Goal: Information Seeking & Learning: Learn about a topic

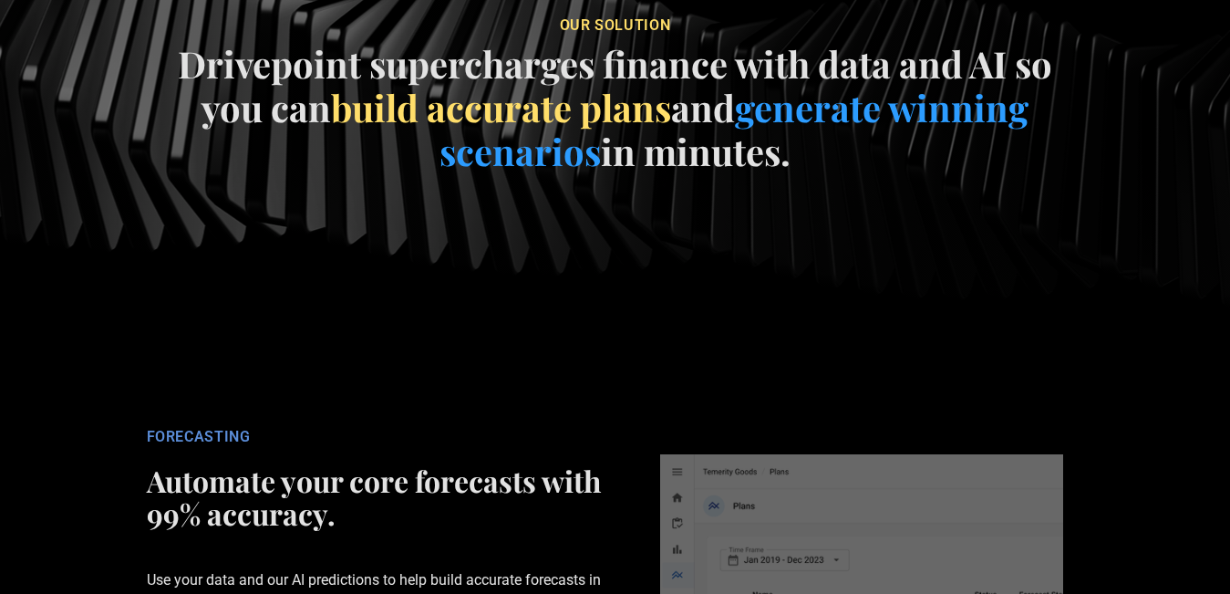
scroll to position [2920, 0]
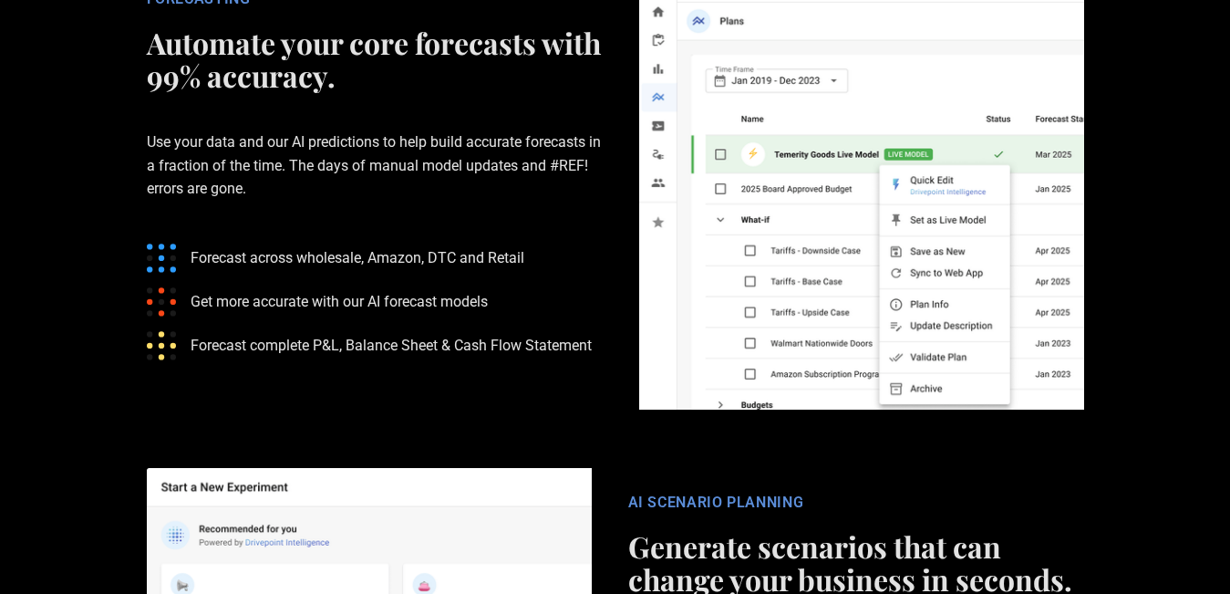
click at [965, 63] on img at bounding box center [861, 186] width 445 height 445
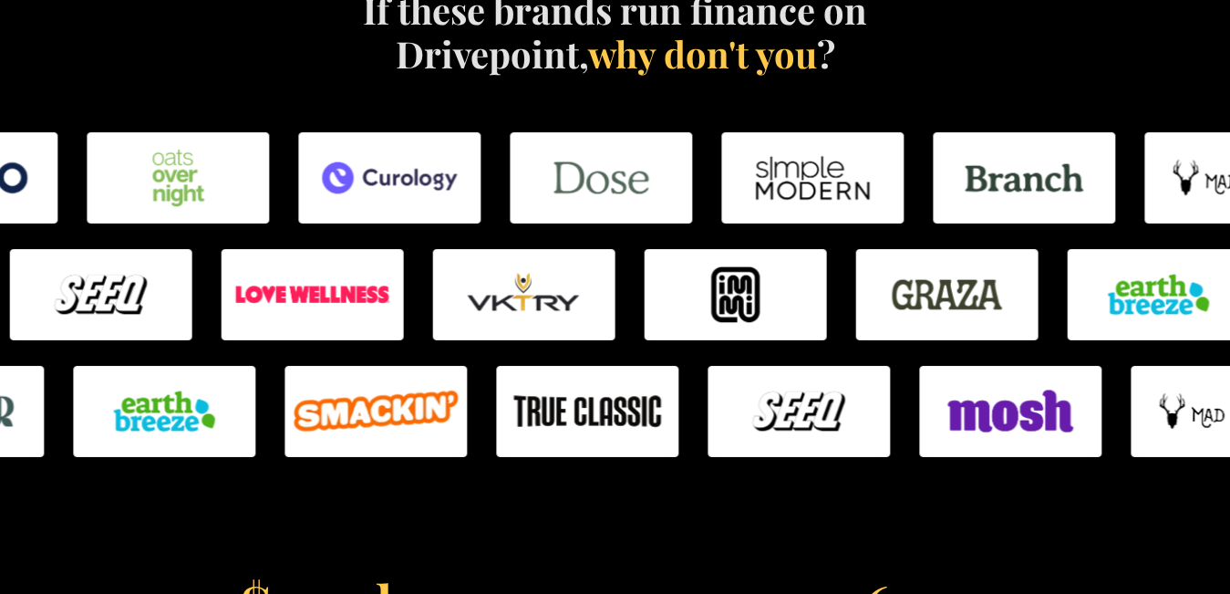
scroll to position [0, 0]
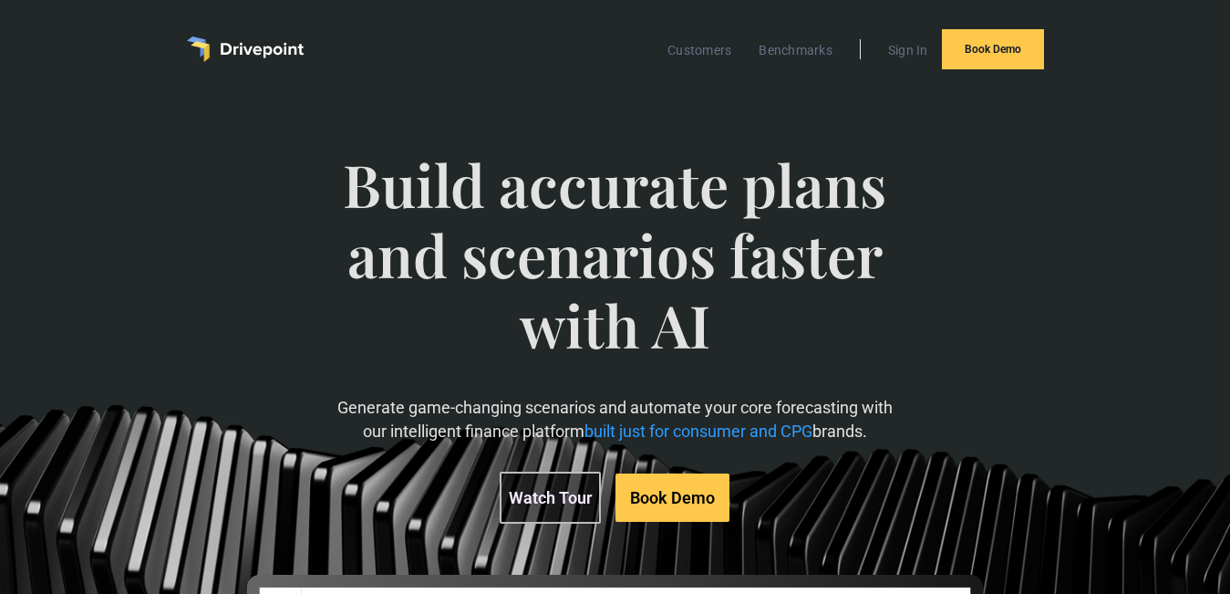
click at [582, 127] on div "Build accurate plans and scenarios faster with AI Generate game-changing scenar…" at bounding box center [614, 336] width 555 height 447
drag, startPoint x: 351, startPoint y: 394, endPoint x: 905, endPoint y: 428, distance: 554.6
click at [905, 428] on div "Build accurate plans and scenarios faster with AI Generate game-changing scenar…" at bounding box center [615, 572] width 926 height 918
drag, startPoint x: 906, startPoint y: 429, endPoint x: 895, endPoint y: 426, distance: 11.3
click at [905, 426] on div "Build accurate plans and scenarios faster with AI Generate game-changing scenar…" at bounding box center [615, 572] width 926 height 918
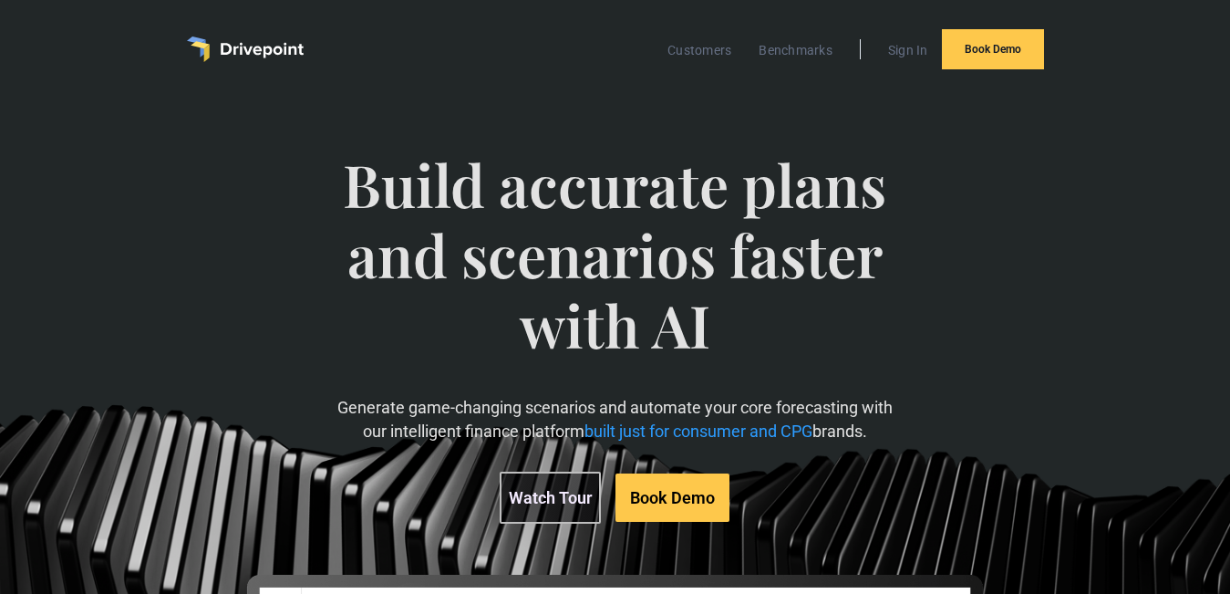
click at [679, 359] on span "Build accurate plans and scenarios faster with AI" at bounding box center [614, 273] width 555 height 246
click at [318, 314] on div "Build accurate plans and scenarios faster with AI Generate game-changing scenar…" at bounding box center [615, 572] width 926 height 918
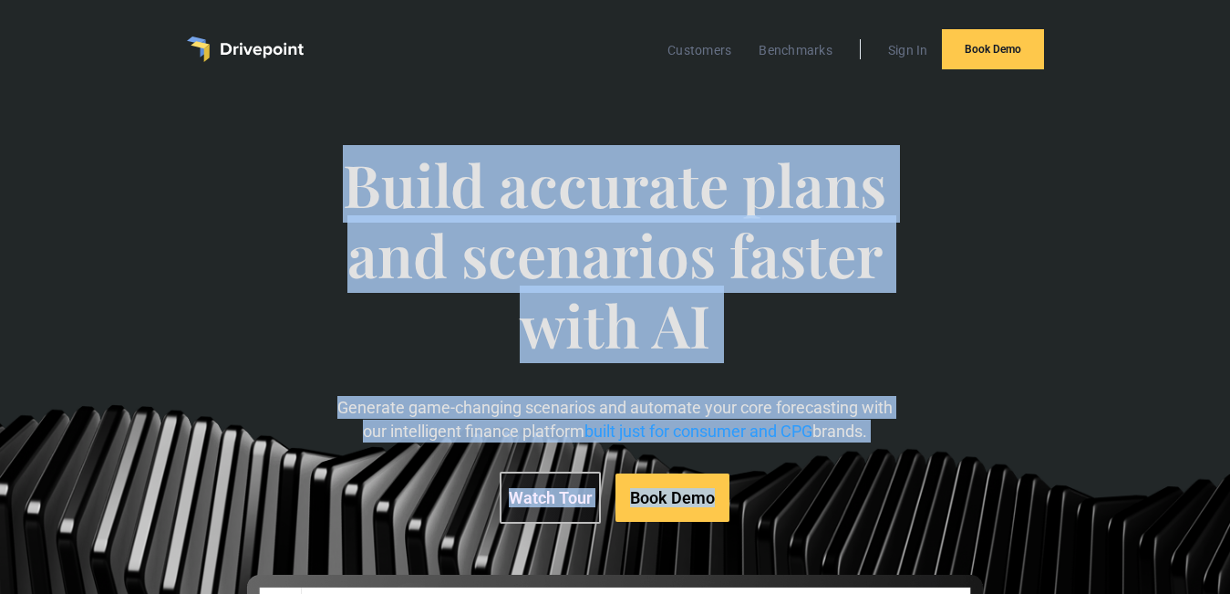
copy div "Build accurate plans and scenarios faster with AI Generate game-changing scenar…"
drag, startPoint x: 354, startPoint y: 155, endPoint x: 904, endPoint y: 438, distance: 618.4
click at [904, 438] on div "Build accurate plans and scenarios faster with AI Generate game-changing scenar…" at bounding box center [615, 572] width 926 height 918
click at [848, 349] on span "Build accurate plans and scenarios faster with AI" at bounding box center [614, 273] width 555 height 246
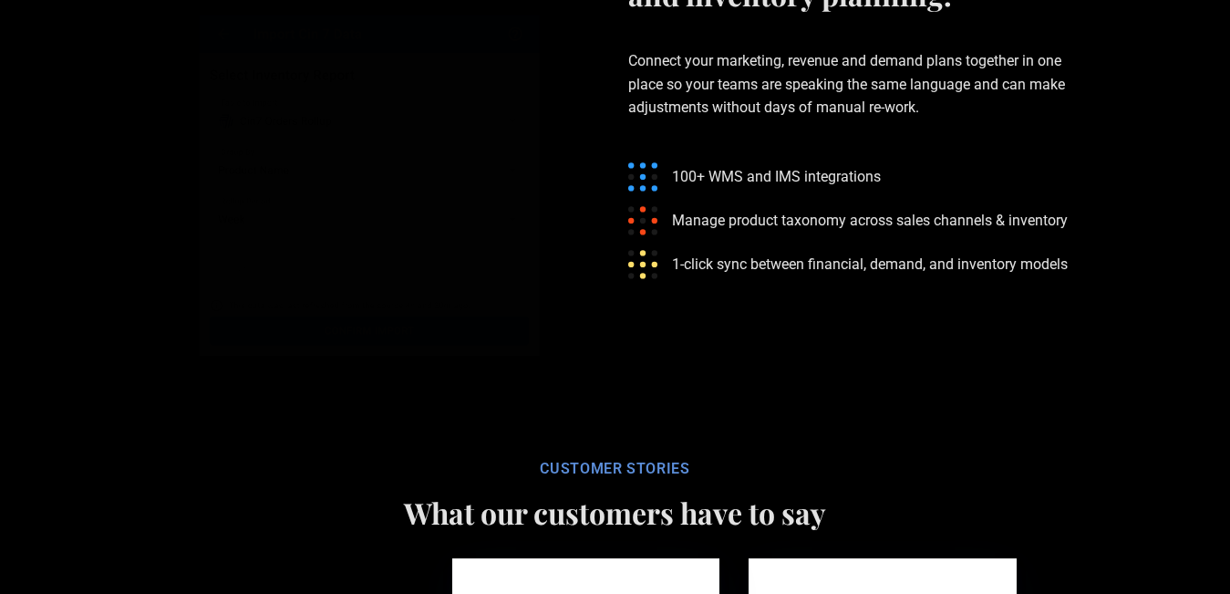
scroll to position [8956, 0]
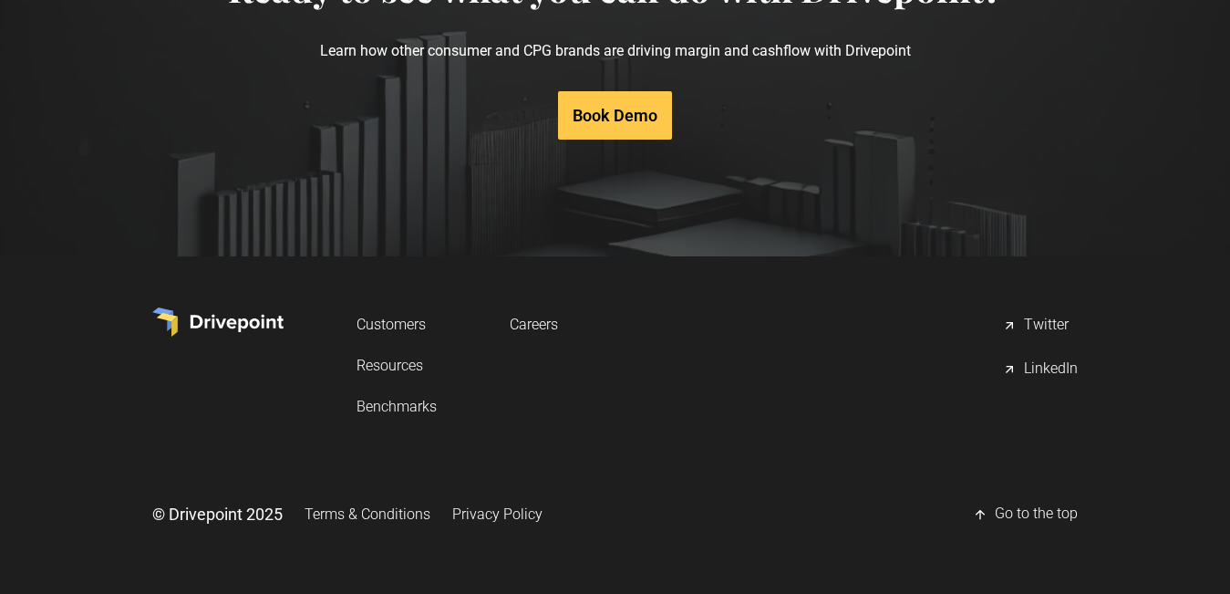
click at [1037, 382] on link "LinkedIn" at bounding box center [1040, 369] width 76 height 36
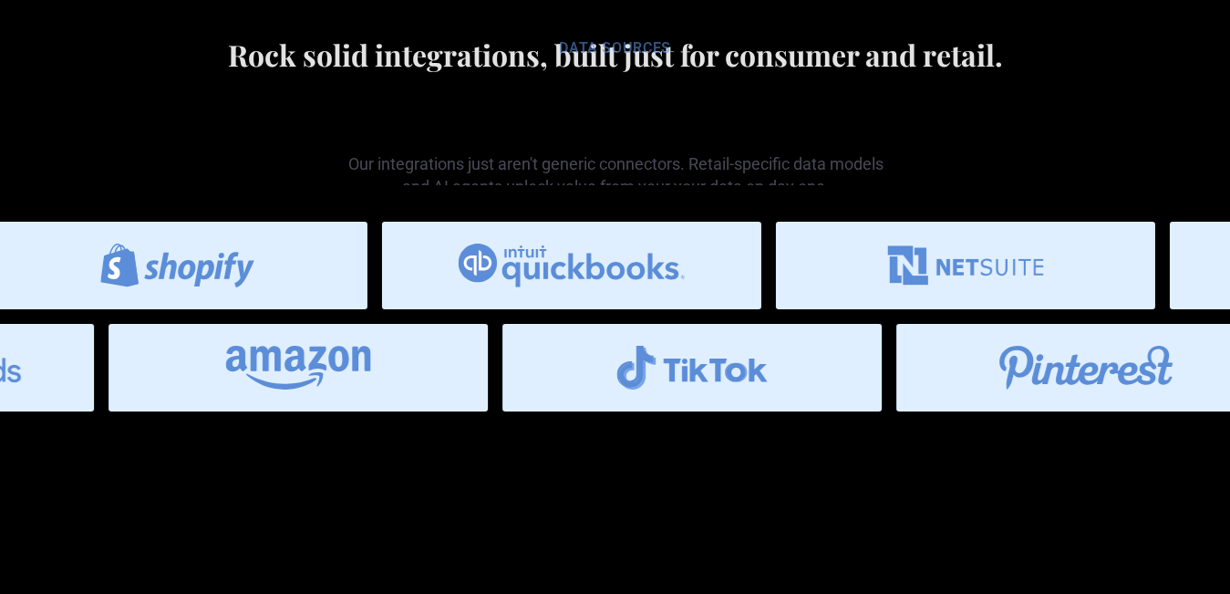
scroll to position [0, 0]
